Goal: Task Accomplishment & Management: Manage account settings

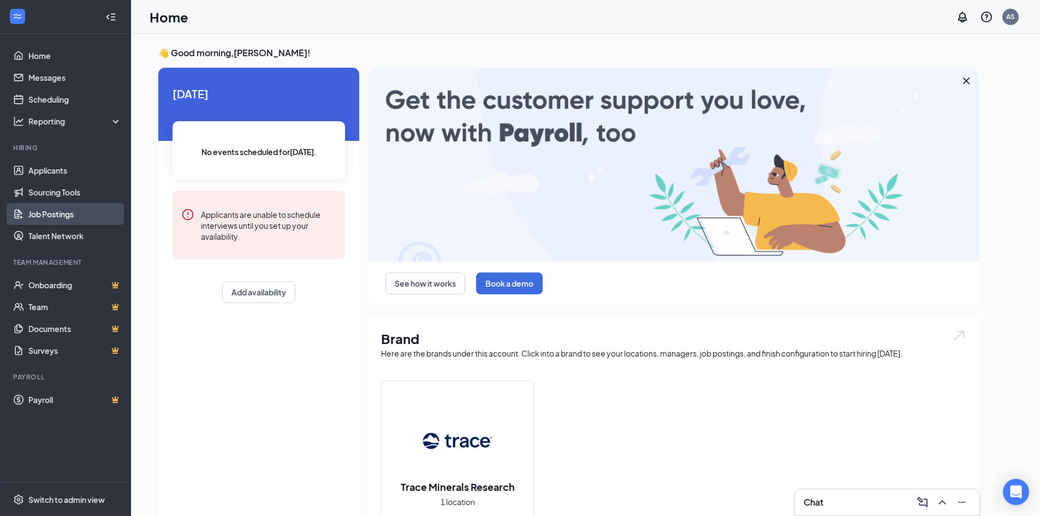
click at [60, 216] on link "Job Postings" at bounding box center [74, 214] width 93 height 22
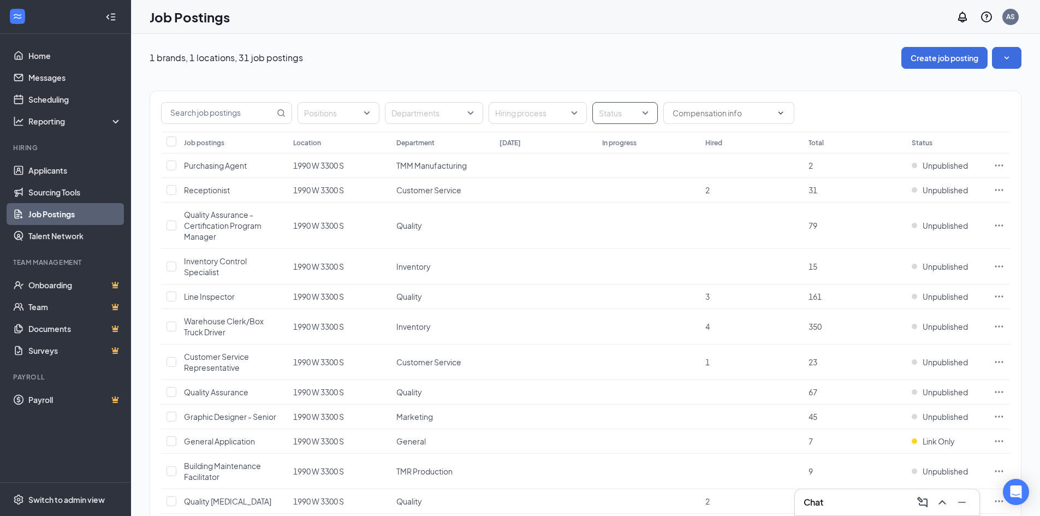
click at [627, 115] on div at bounding box center [619, 112] width 49 height 17
click at [635, 172] on span "Published" at bounding box center [633, 168] width 35 height 10
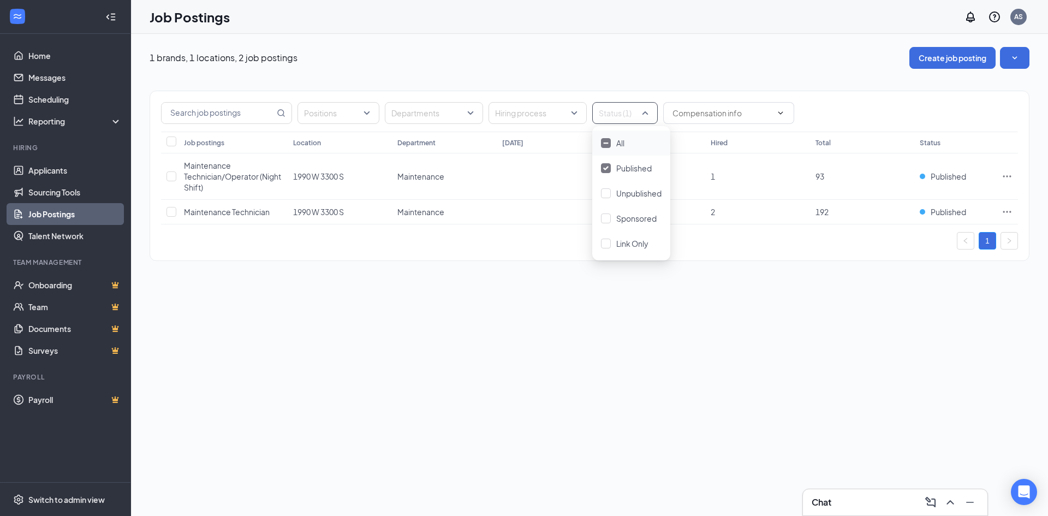
click at [577, 72] on div "Positions Departments Hiring process Status (1) Job postings Location Departmen…" at bounding box center [590, 170] width 880 height 203
click at [1012, 175] on icon "Ellipses" at bounding box center [1007, 176] width 11 height 11
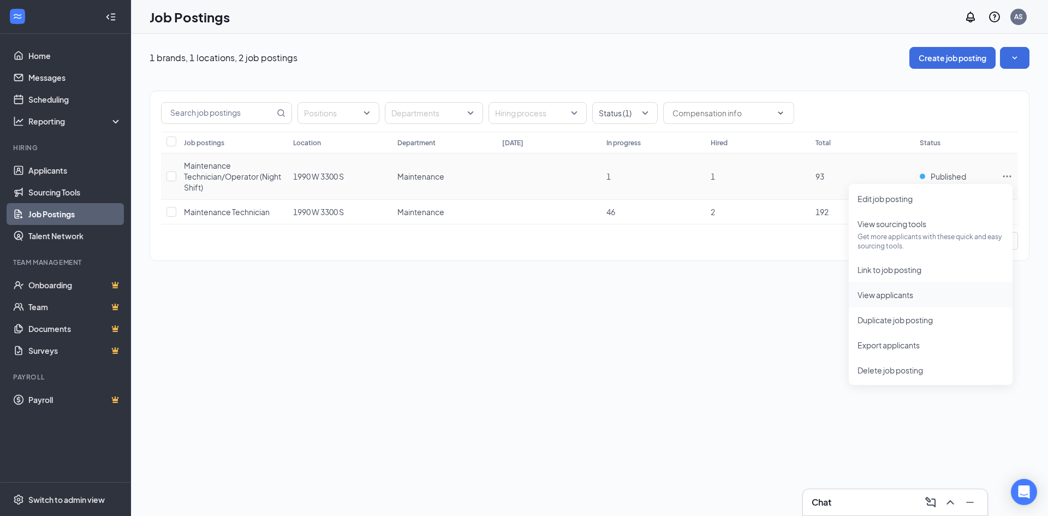
click at [902, 301] on li "View applicants" at bounding box center [931, 294] width 164 height 25
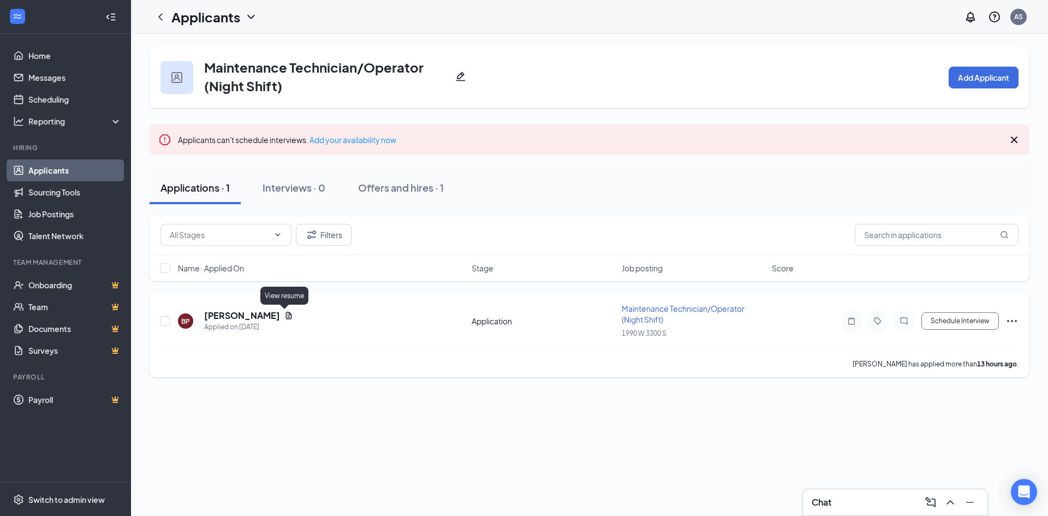
click at [286, 316] on icon "Document" at bounding box center [289, 315] width 6 height 7
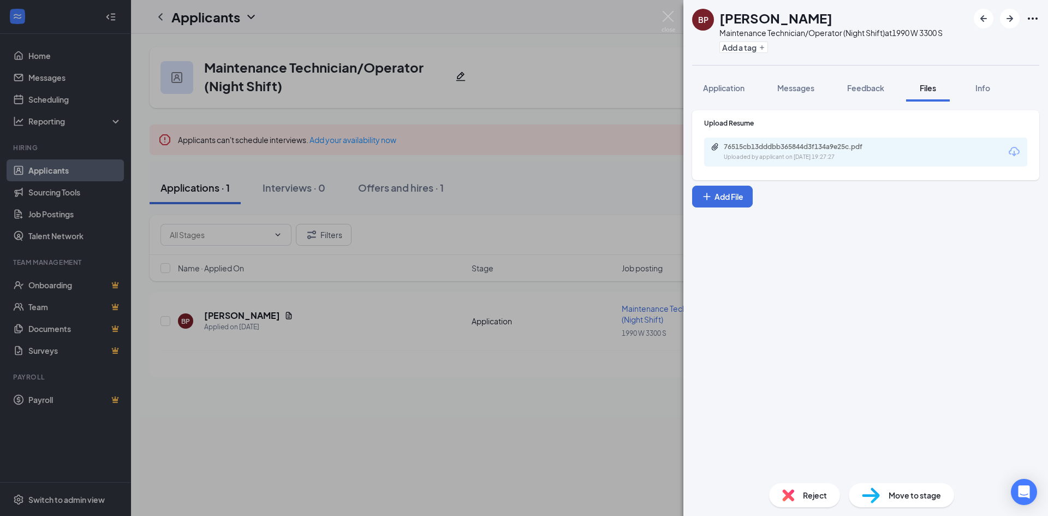
click at [783, 159] on div "Uploaded by applicant on Aug 26, 2025 at 19:27:27" at bounding box center [806, 157] width 164 height 9
click at [665, 22] on img at bounding box center [669, 21] width 14 height 21
